Goal: Communication & Community: Answer question/provide support

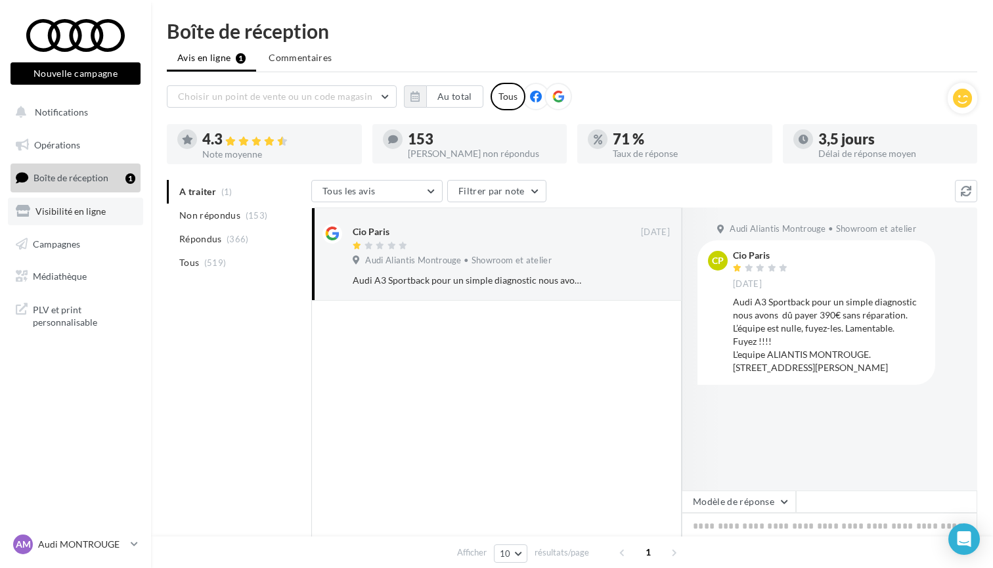
click at [86, 213] on span "Visibilité en ligne" at bounding box center [70, 211] width 70 height 11
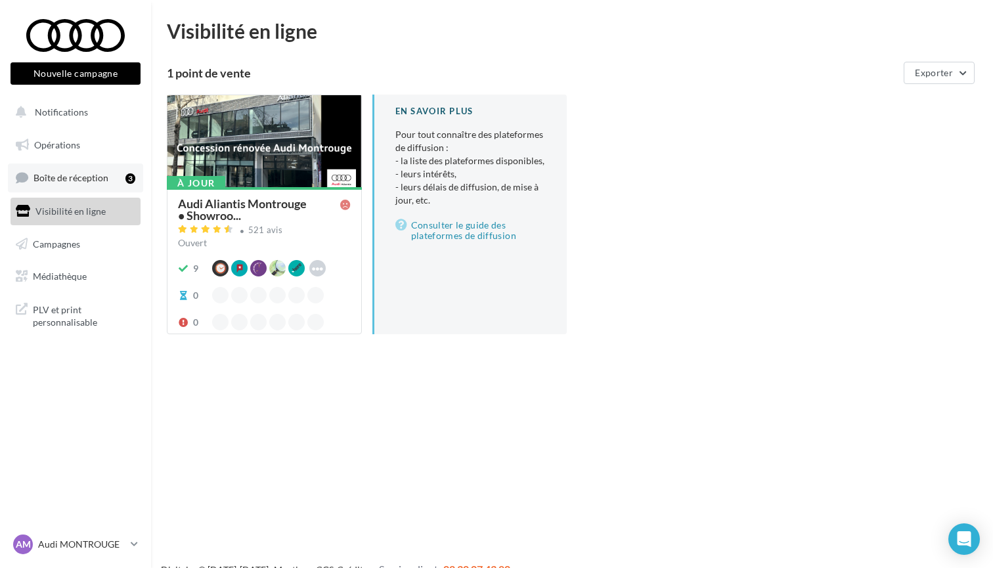
click at [63, 179] on span "Boîte de réception" at bounding box center [70, 177] width 75 height 11
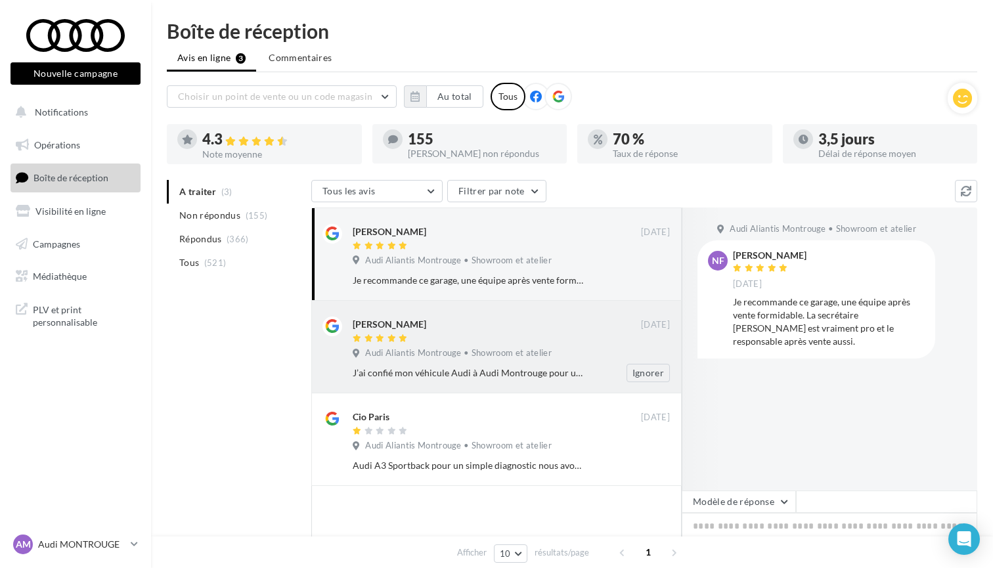
click at [554, 351] on div "Audi Aliantis Montrouge • Showroom et atelier" at bounding box center [511, 354] width 317 height 14
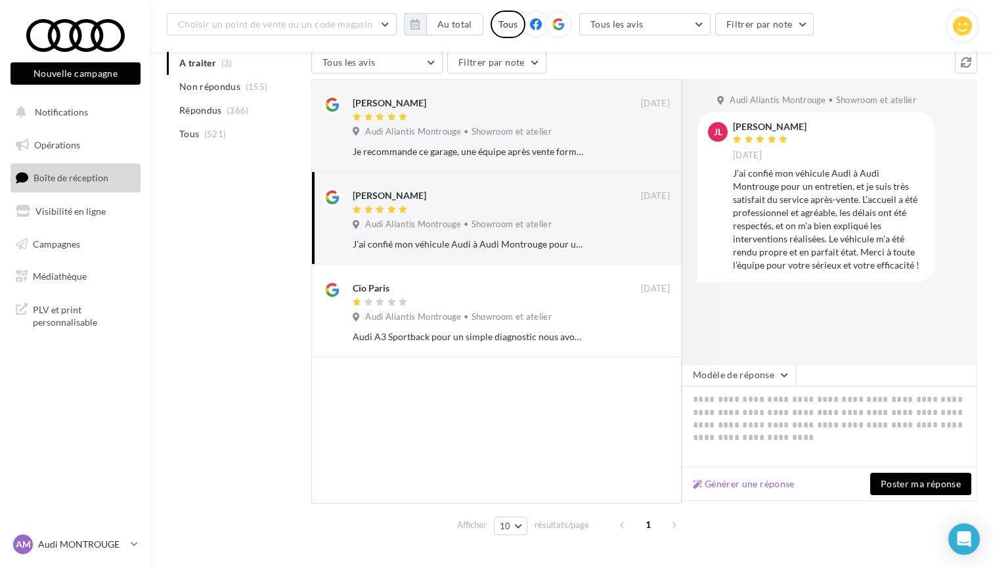
scroll to position [141, 0]
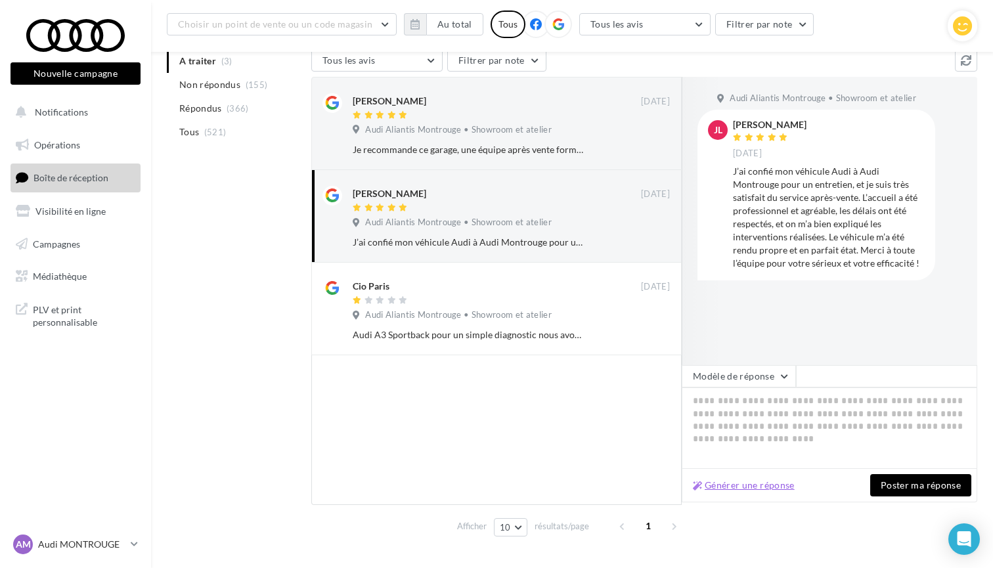
click at [769, 489] on button "Générer une réponse" at bounding box center [744, 486] width 112 height 16
type textarea "**********"
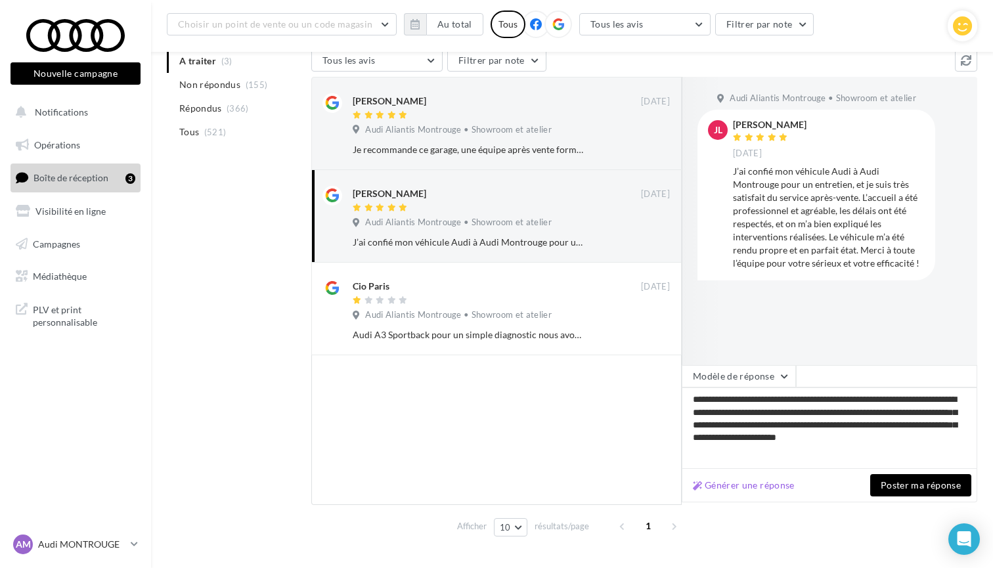
click at [896, 491] on button "Poster ma réponse" at bounding box center [920, 485] width 101 height 22
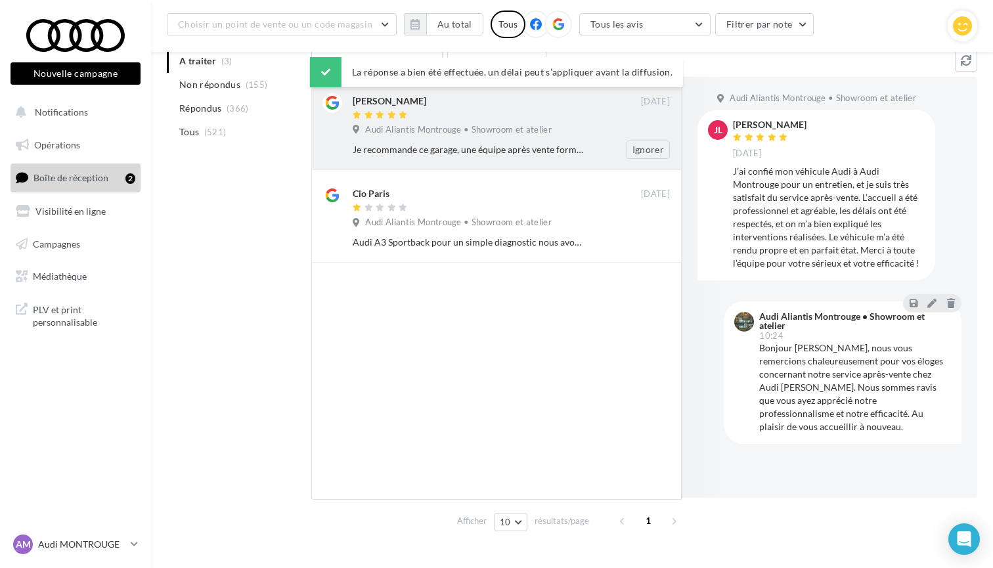
click at [477, 148] on div "Je recommande ce garage, une équipe après vente formidable. La secrétaire [PERS…" at bounding box center [469, 149] width 232 height 13
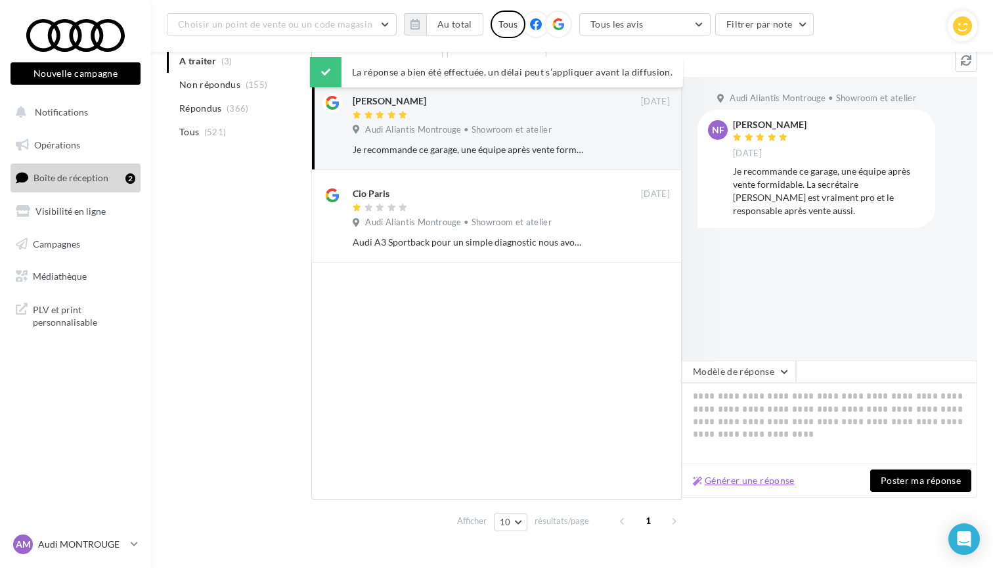
click at [735, 474] on button "Générer une réponse" at bounding box center [744, 481] width 112 height 16
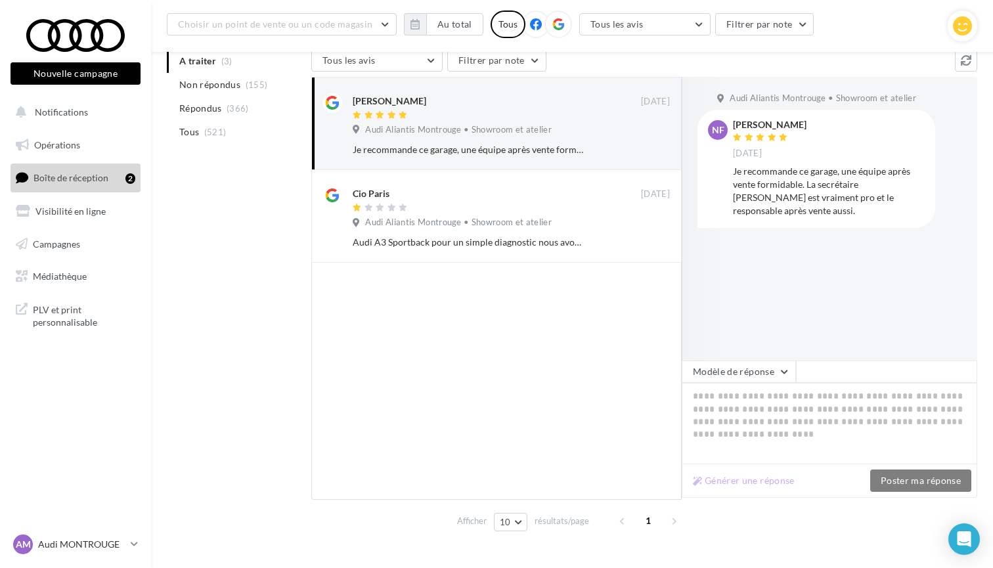
type textarea "**********"
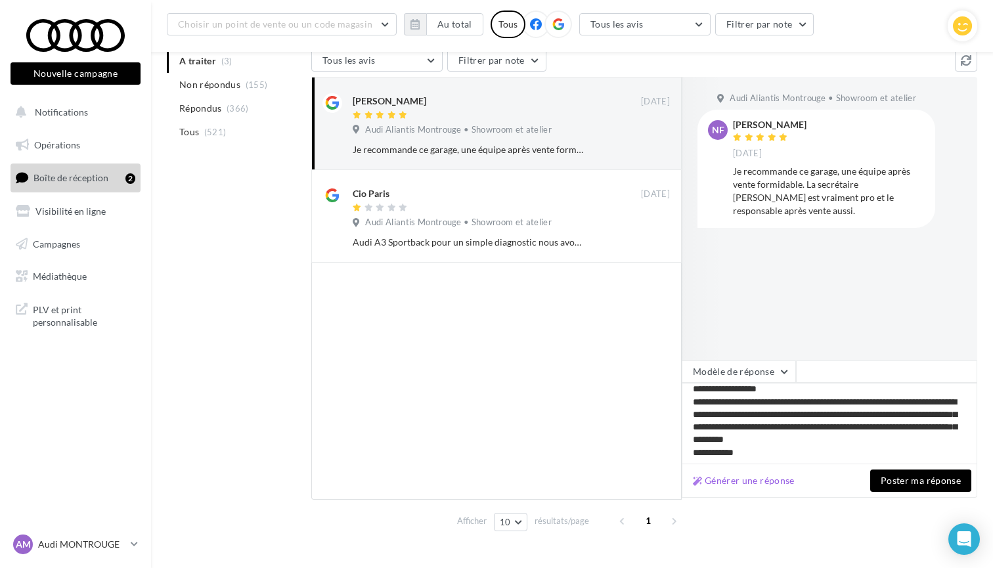
scroll to position [5, 0]
click at [911, 478] on button "Poster ma réponse" at bounding box center [920, 481] width 101 height 22
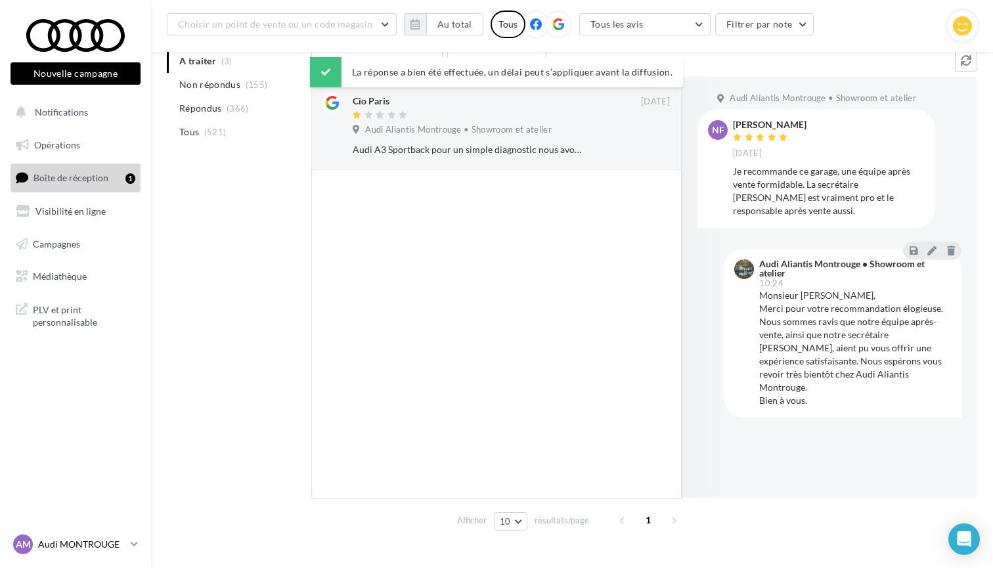
click at [97, 546] on p "Audi MONTROUGE" at bounding box center [81, 544] width 87 height 13
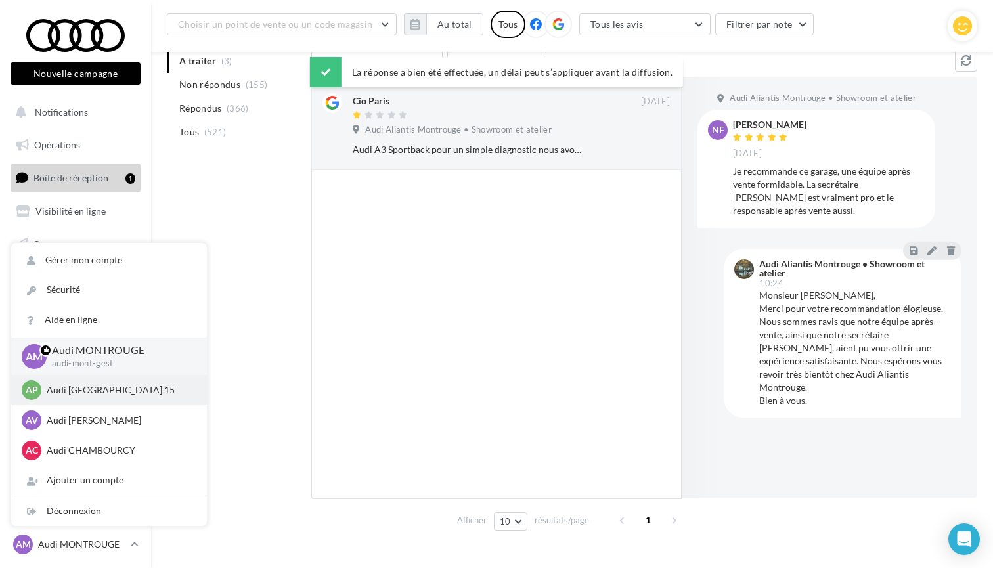
click at [86, 382] on div "AP Audi PARIS 15 audi-pari-gest" at bounding box center [109, 390] width 175 height 20
